Goal: Information Seeking & Learning: Learn about a topic

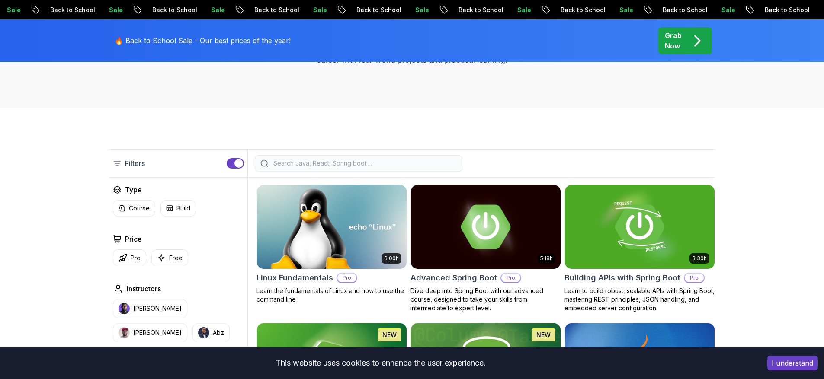
scroll to position [187, 0]
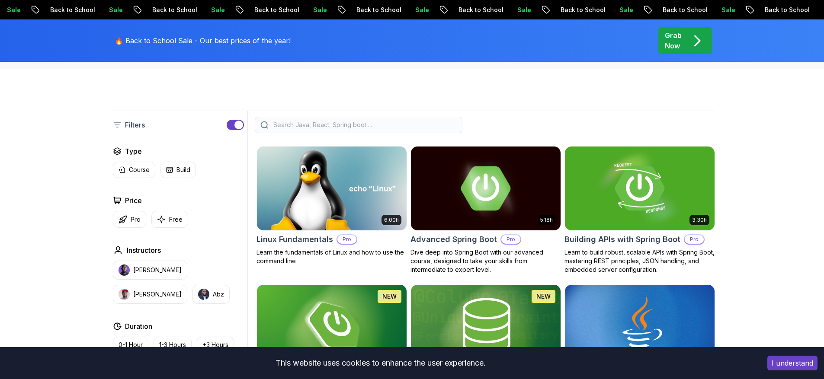
click at [343, 128] on input "search" at bounding box center [363, 125] width 185 height 9
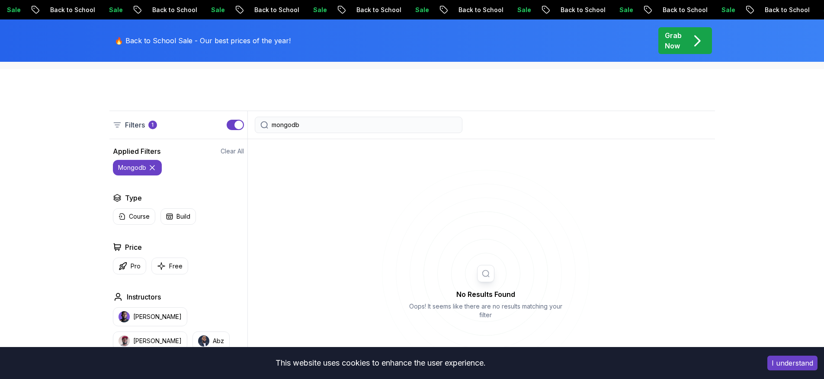
type input "mongodb"
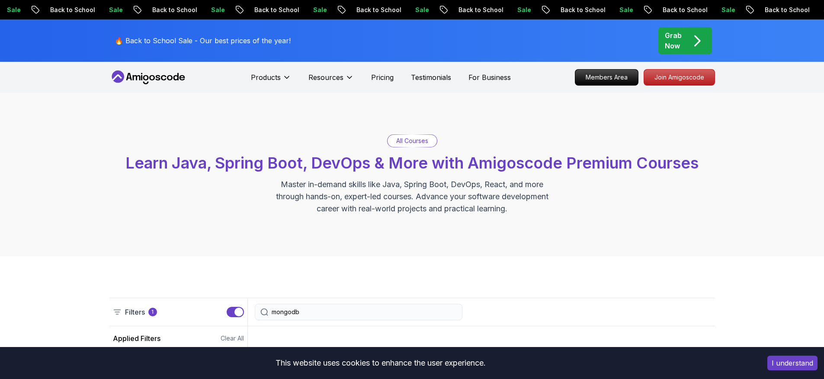
click at [161, 72] on icon at bounding box center [148, 77] width 78 height 14
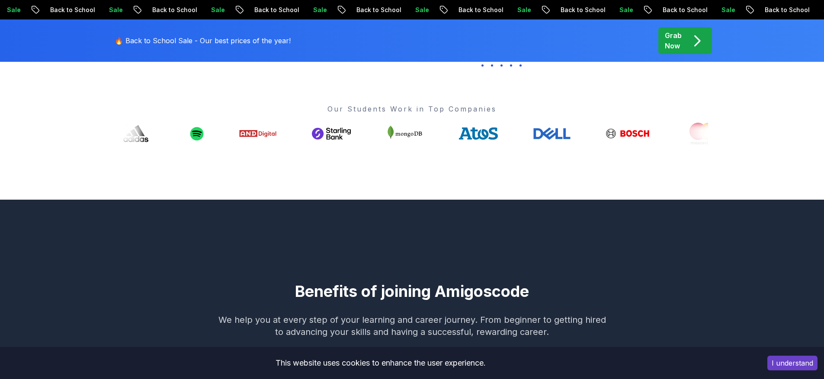
scroll to position [319, 0]
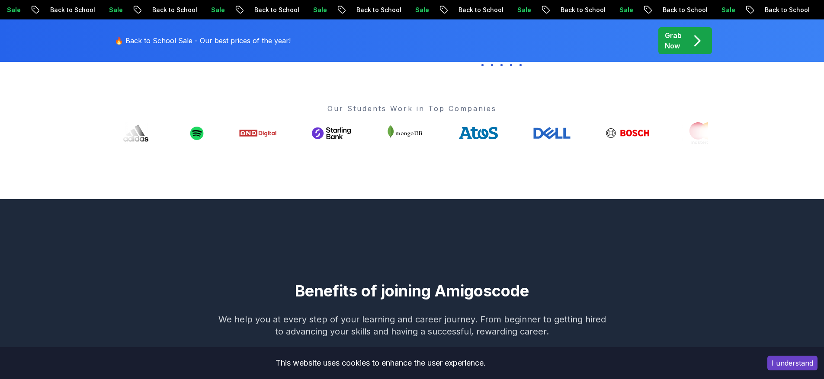
click at [381, 122] on icon at bounding box center [400, 133] width 39 height 22
click at [384, 122] on icon at bounding box center [403, 133] width 39 height 22
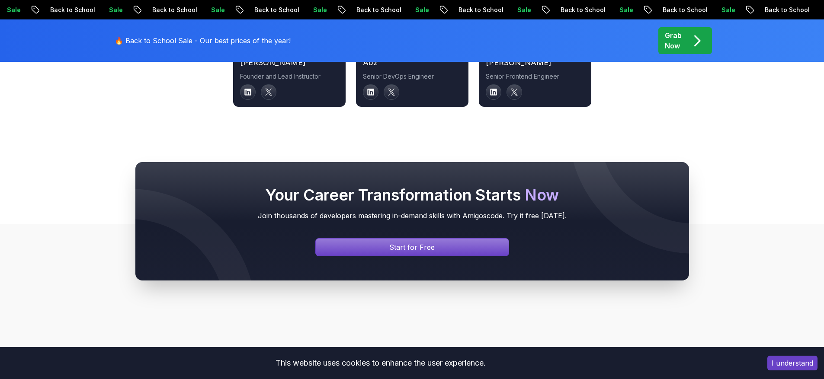
scroll to position [3261, 0]
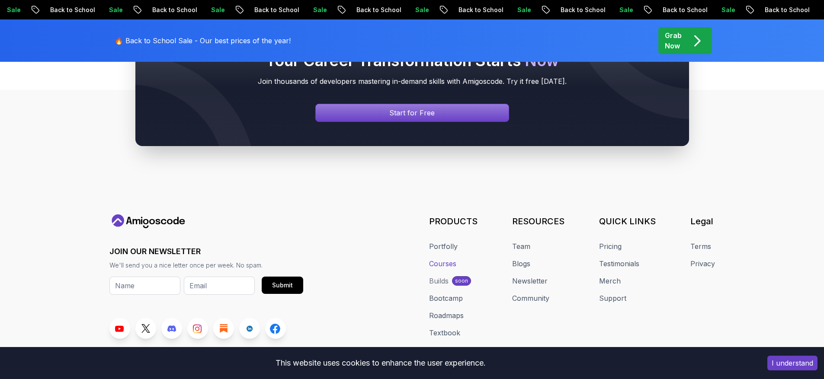
click at [442, 259] on link "Courses" at bounding box center [442, 264] width 27 height 10
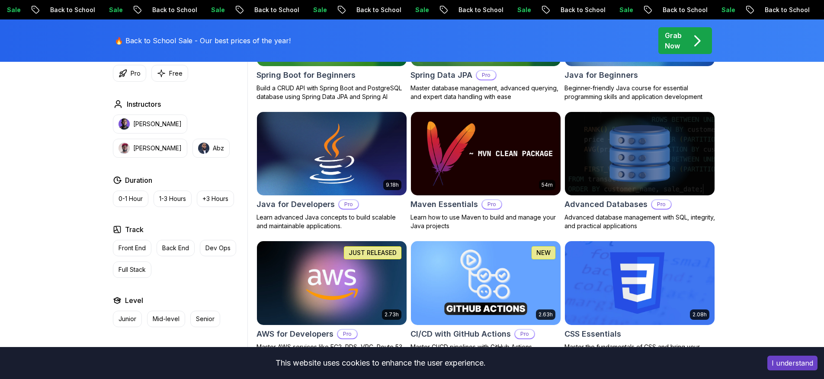
scroll to position [487, 0]
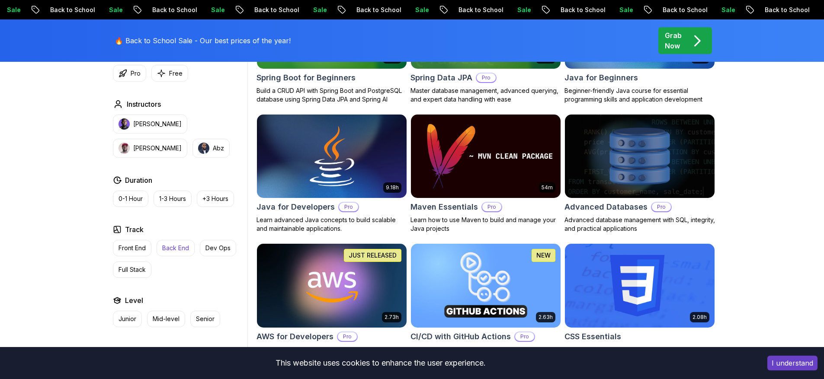
click at [183, 252] on button "Back End" at bounding box center [175, 248] width 38 height 16
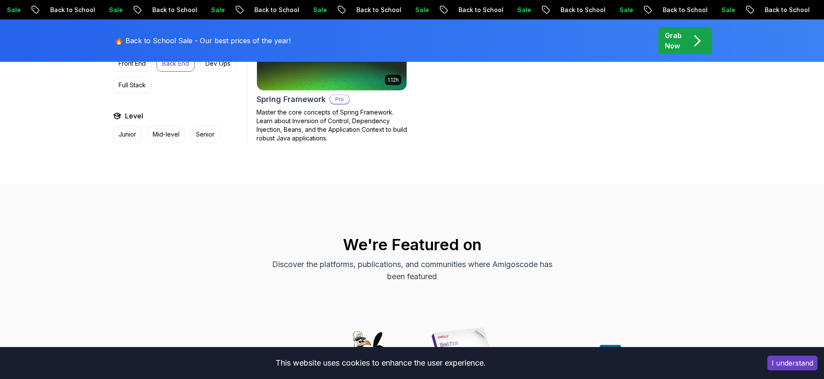
scroll to position [1411, 0]
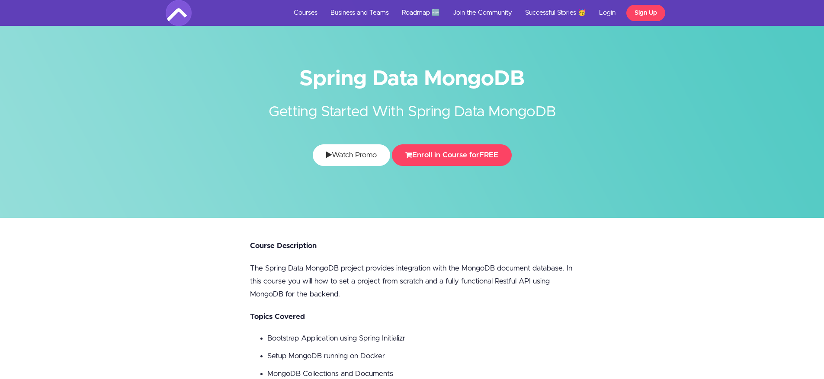
click at [366, 152] on link "Watch Promo" at bounding box center [351, 155] width 77 height 22
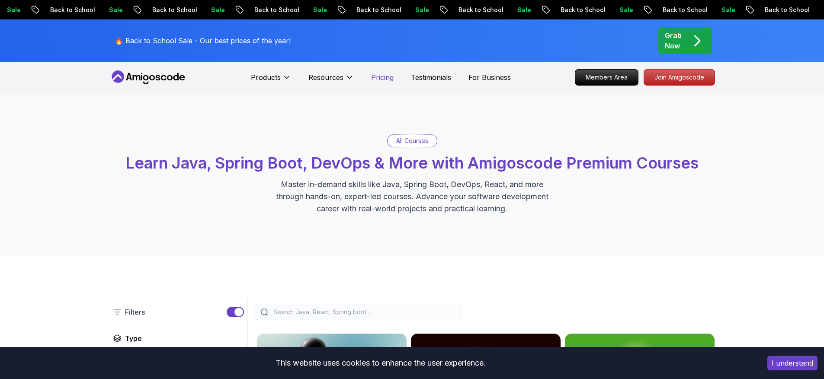
click at [376, 79] on p "Pricing" at bounding box center [382, 77] width 22 height 10
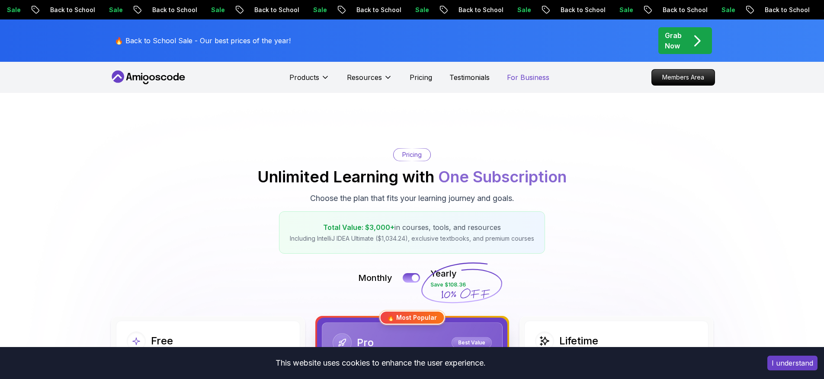
click at [509, 77] on p "For Business" at bounding box center [528, 77] width 42 height 10
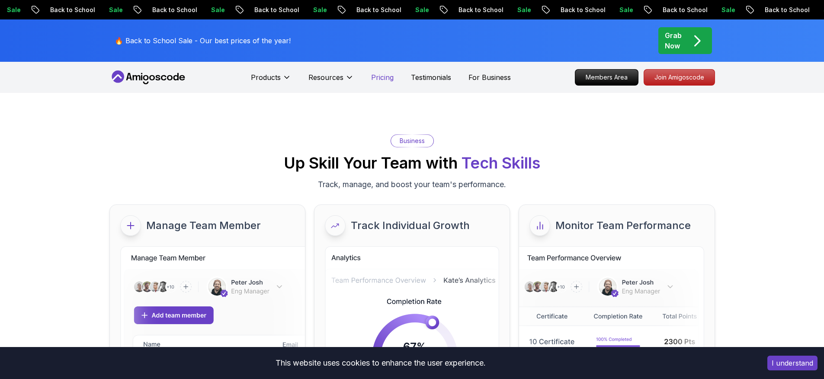
click at [385, 77] on p "Pricing" at bounding box center [382, 77] width 22 height 10
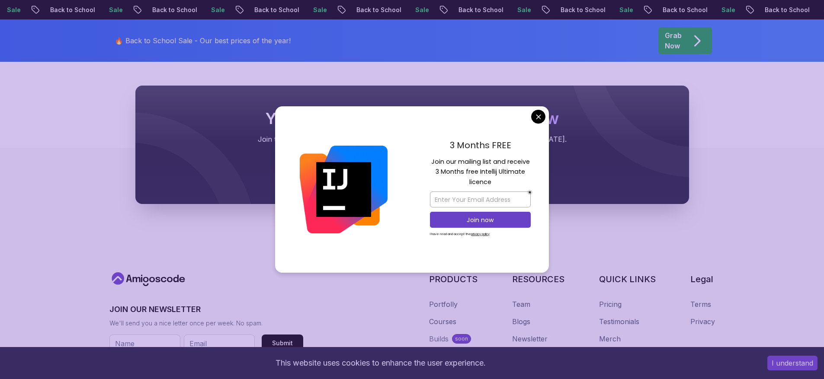
scroll to position [3729, 0]
